Goal: Information Seeking & Learning: Learn about a topic

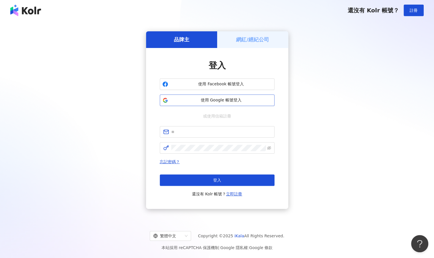
click at [239, 97] on button "使用 Google 帳號登入" at bounding box center [217, 99] width 115 height 11
click at [232, 97] on span "使用 Google 帳號登入" at bounding box center [222, 100] width 102 height 6
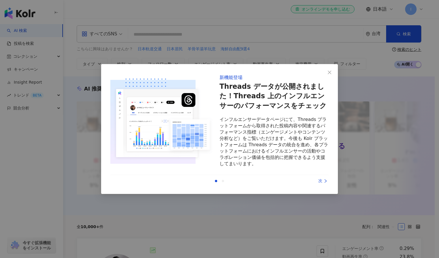
click at [322, 178] on div "次" at bounding box center [306, 181] width 43 height 6
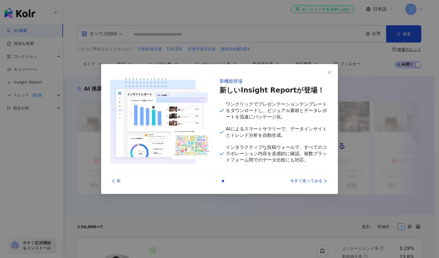
click at [313, 177] on div "前 今すぐ使ってみる" at bounding box center [219, 181] width 218 height 12
click at [332, 69] on button "Close" at bounding box center [329, 72] width 11 height 11
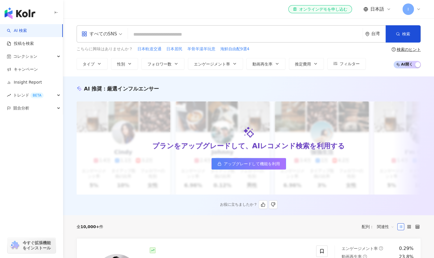
click at [270, 167] on link "アップグレードして機能を利用" at bounding box center [249, 163] width 75 height 11
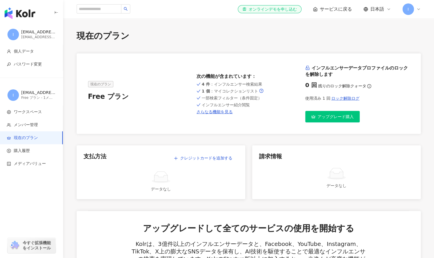
click at [333, 11] on span "サービスに戻る" at bounding box center [336, 9] width 32 height 6
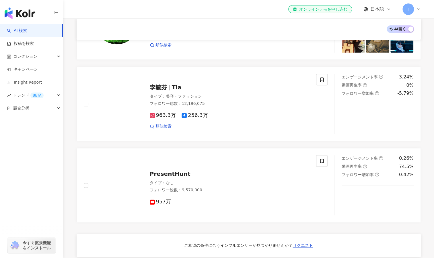
scroll to position [335, 0]
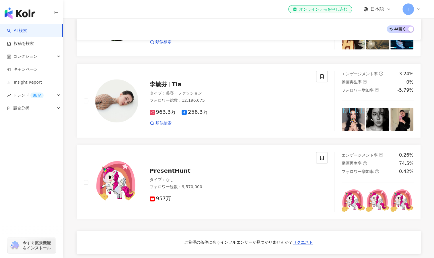
click at [27, 33] on link "AI 検索" at bounding box center [17, 31] width 20 height 6
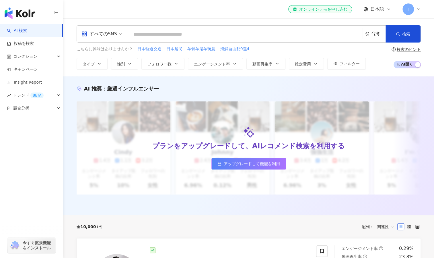
click at [103, 31] on div "すべてのSNS" at bounding box center [100, 33] width 36 height 9
click at [157, 42] on div "すべてのSNS 台湾 検索" at bounding box center [249, 33] width 345 height 17
click at [155, 35] on input "search" at bounding box center [245, 34] width 230 height 11
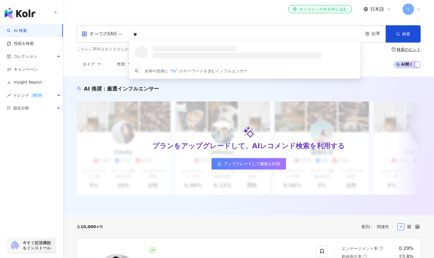
type input "*"
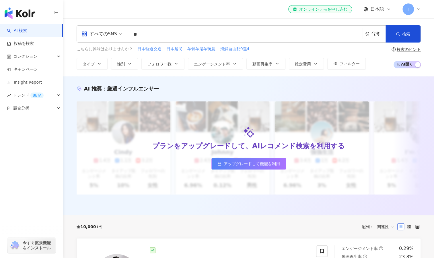
type input "*"
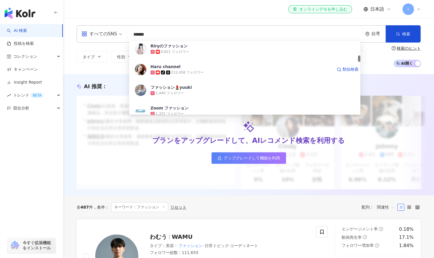
scroll to position [173, 0]
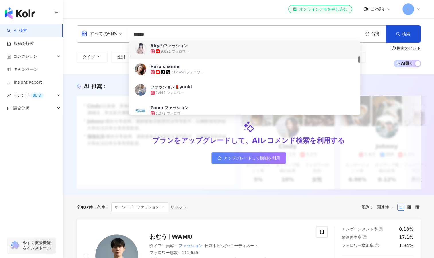
click at [372, 34] on div "台湾" at bounding box center [379, 33] width 14 height 5
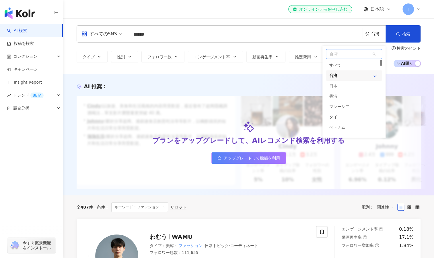
click at [340, 76] on div "台湾" at bounding box center [354, 75] width 56 height 10
click at [370, 34] on div "台湾 台湾 unlimit tw すべて 台湾 日本 香港 マレーシア タイ ベトナム シンガポール" at bounding box center [376, 34] width 20 height 17
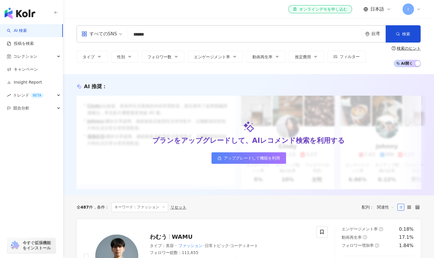
click at [307, 38] on input "******" at bounding box center [245, 34] width 230 height 11
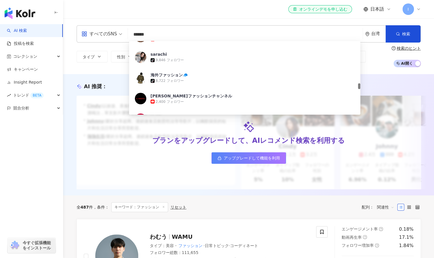
scroll to position [600, 0]
click at [165, 34] on input "******" at bounding box center [245, 34] width 230 height 11
click at [402, 61] on span "AI 開く AI オフ" at bounding box center [407, 63] width 27 height 7
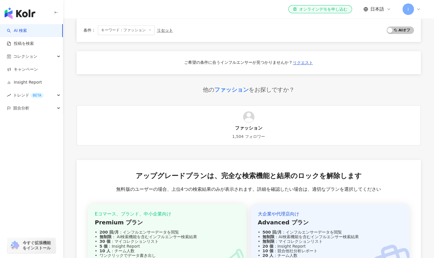
scroll to position [376, 0]
click at [228, 90] on div "ファッション" at bounding box center [231, 89] width 34 height 8
click at [245, 92] on div "ファッション" at bounding box center [231, 89] width 34 height 8
click at [248, 119] on img at bounding box center [248, 116] width 11 height 11
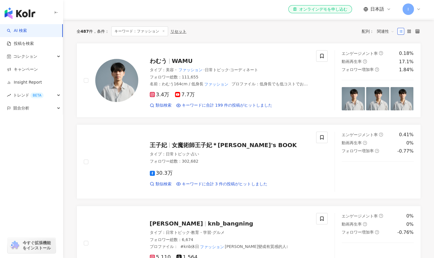
scroll to position [0, 0]
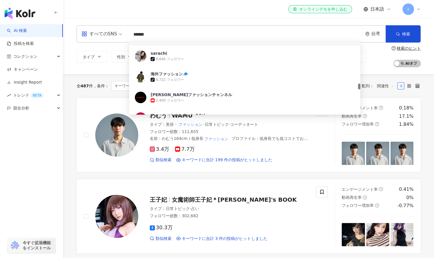
click at [233, 34] on input "******" at bounding box center [245, 34] width 230 height 11
type input "*"
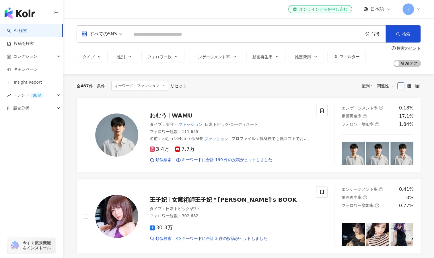
click at [179, 32] on input "search" at bounding box center [245, 34] width 230 height 11
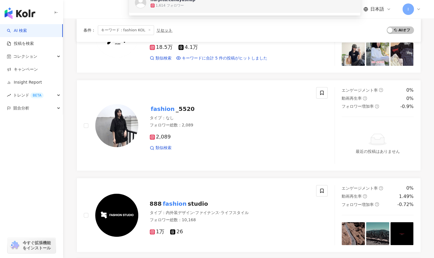
scroll to position [98, 0]
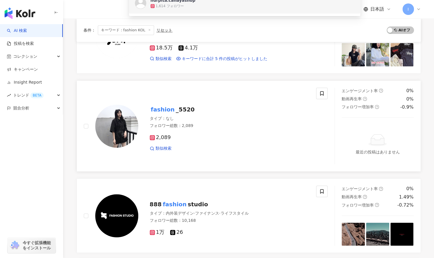
type input "**********"
click at [165, 105] on mark "fashion" at bounding box center [163, 109] width 26 height 9
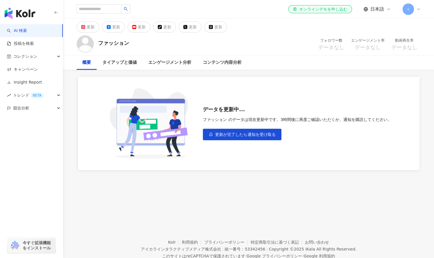
click at [327, 48] on span "データなし" at bounding box center [332, 48] width 26 height 6
click at [22, 44] on link "投稿を検索" at bounding box center [20, 44] width 27 height 6
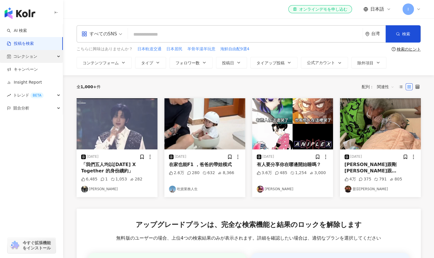
click at [25, 58] on span "コレクション" at bounding box center [25, 56] width 24 height 13
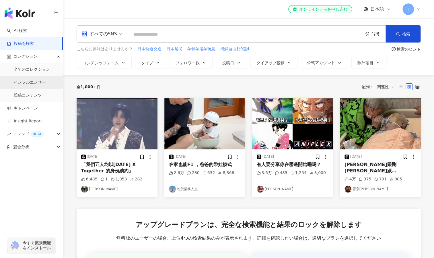
click at [26, 82] on link "インフルエンサー" at bounding box center [30, 83] width 32 height 6
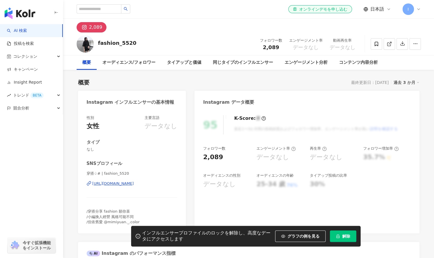
click at [134, 185] on div "[URL][DOMAIN_NAME]" at bounding box center [113, 183] width 42 height 5
